Goal: Task Accomplishment & Management: Complete application form

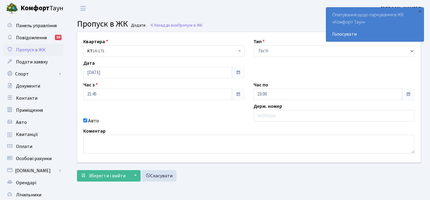
select select "3"
click at [277, 113] on input "text" at bounding box center [334, 115] width 161 height 11
click at [421, 11] on div "×" at bounding box center [420, 11] width 6 height 6
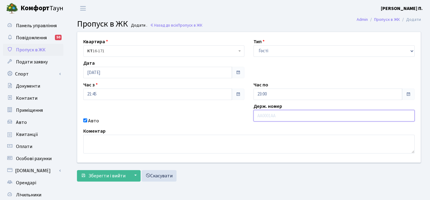
click at [272, 117] on input "text" at bounding box center [334, 115] width 161 height 11
click at [266, 115] on input "text" at bounding box center [334, 115] width 161 height 11
click at [265, 115] on input "text" at bounding box center [334, 115] width 161 height 11
type input "Сє0040км"
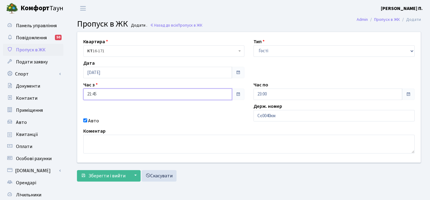
click at [162, 96] on input "21:45" at bounding box center [157, 94] width 149 height 11
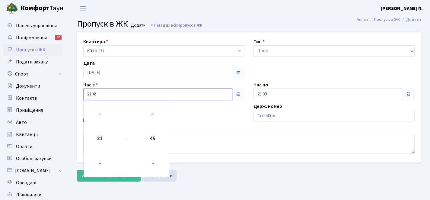
click at [98, 151] on td at bounding box center [100, 163] width 31 height 26
click at [98, 159] on icon at bounding box center [100, 162] width 16 height 16
click at [104, 121] on icon at bounding box center [100, 115] width 16 height 16
type input "20:45"
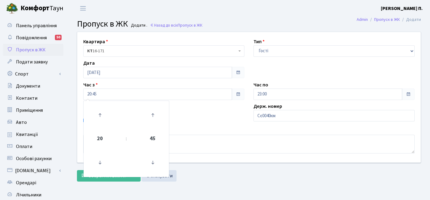
click at [305, 63] on div "Квартира <b>КТ</b>&nbsp;&nbsp;&nbsp;&nbsp;16-171 КТ 16-171 Тип - Доставка Таксі…" at bounding box center [249, 97] width 353 height 130
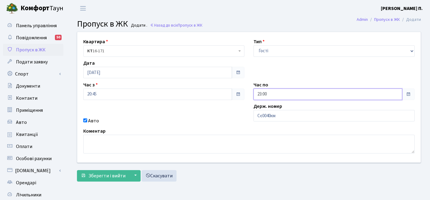
click at [277, 95] on input "23:00" at bounding box center [328, 94] width 149 height 11
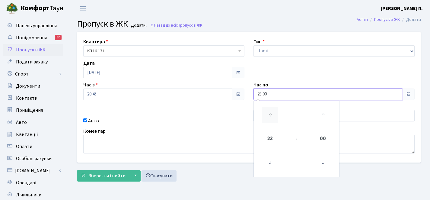
click at [275, 112] on icon at bounding box center [270, 115] width 16 height 16
type input "00:00"
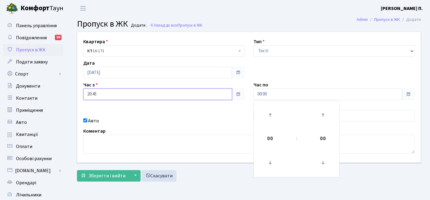
click at [125, 95] on input "20:45" at bounding box center [157, 94] width 149 height 11
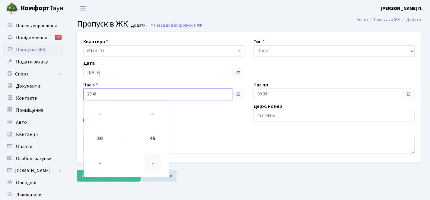
click at [149, 160] on icon at bounding box center [153, 162] width 16 height 16
type input "20:15"
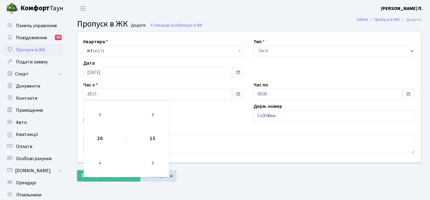
click at [249, 30] on main "Admin Пропуск в ЖК Додати Пропуск в ЖК Додати . Назад до всіх Пропуск в ЖК Квар…" at bounding box center [249, 137] width 362 height 240
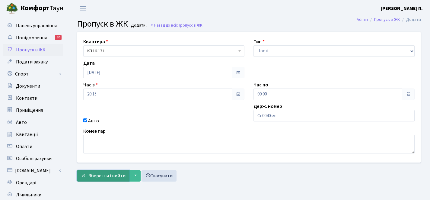
click at [117, 173] on span "Зберегти і вийти" at bounding box center [107, 175] width 37 height 7
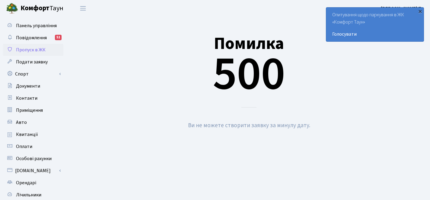
click at [418, 9] on div "×" at bounding box center [420, 11] width 6 height 6
click at [36, 54] on link "Пропуск в ЖК" at bounding box center [33, 50] width 60 height 12
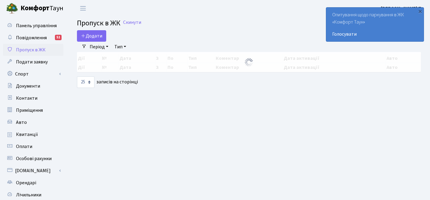
select select "25"
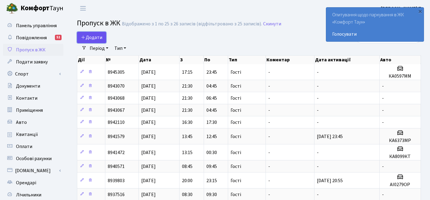
click at [85, 36] on span "Додати" at bounding box center [91, 37] width 21 height 7
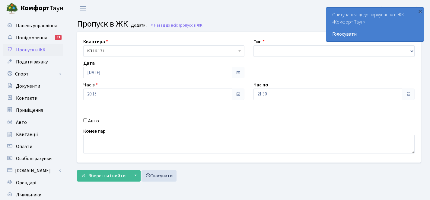
click at [86, 120] on input "Авто" at bounding box center [85, 120] width 4 height 4
checkbox input "true"
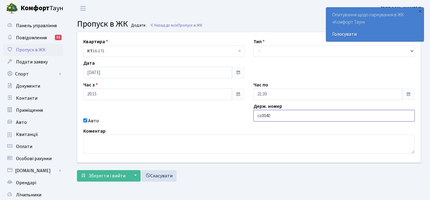
type input "Сє0040км"
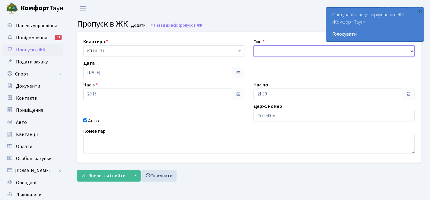
click at [265, 54] on select "- Доставка Таксі Гості Сервіс" at bounding box center [334, 50] width 161 height 11
select select "3"
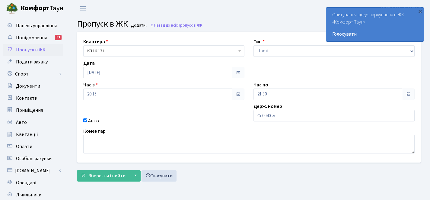
click at [413, 93] on span at bounding box center [408, 94] width 13 height 11
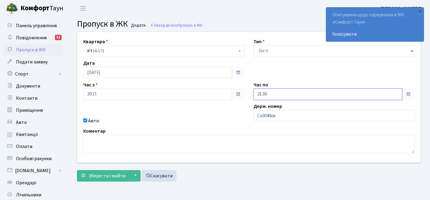
click at [336, 93] on input "21:30" at bounding box center [328, 94] width 149 height 11
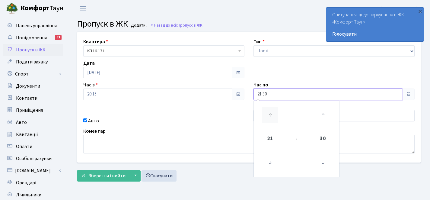
click at [267, 120] on icon at bounding box center [270, 115] width 16 height 16
click at [275, 161] on icon at bounding box center [270, 162] width 16 height 16
click at [321, 115] on icon at bounding box center [323, 115] width 16 height 16
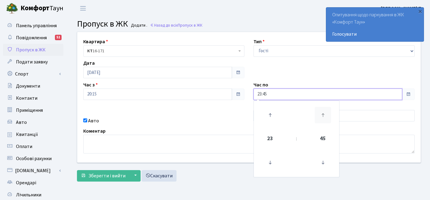
click at [323, 114] on icon at bounding box center [323, 115] width 16 height 16
type input "00:00"
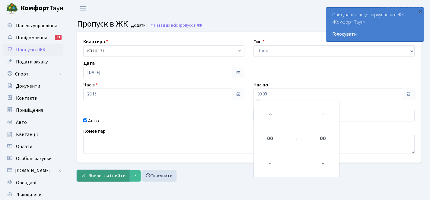
click at [101, 179] on span "Зберегти і вийти" at bounding box center [107, 175] width 37 height 7
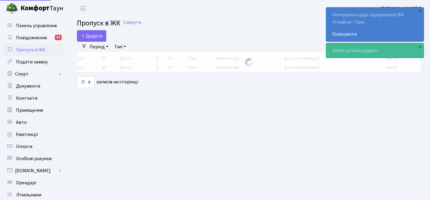
select select "25"
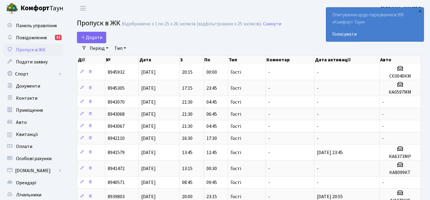
click at [421, 12] on div "×" at bounding box center [420, 11] width 6 height 6
